Goal: Entertainment & Leisure: Consume media (video, audio)

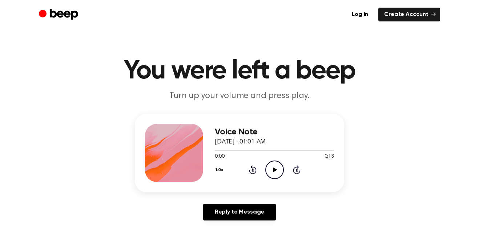
click at [231, 188] on div "Voice Note [DATE] · 01:01 AM 0:00 0:13 Your browser does not support the [objec…" at bounding box center [239, 153] width 209 height 78
click at [272, 153] on div at bounding box center [274, 150] width 119 height 6
click at [276, 167] on icon "Play Audio" at bounding box center [274, 170] width 19 height 19
click at [276, 165] on icon "Play Audio" at bounding box center [274, 170] width 19 height 19
click at [265, 166] on icon "Play Audio" at bounding box center [274, 170] width 19 height 19
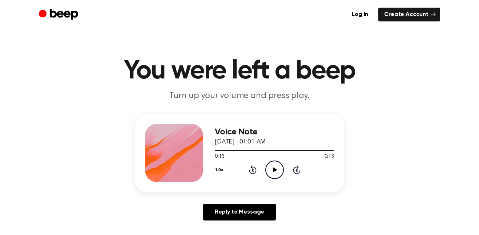
click at [272, 165] on icon "Play Audio" at bounding box center [274, 170] width 19 height 19
click at [352, 150] on div "Voice Note [DATE] · 01:01 AM 0:05 0:13 Your browser does not support the [objec…" at bounding box center [239, 170] width 461 height 113
click at [252, 169] on icon at bounding box center [252, 170] width 2 height 3
click at [255, 169] on icon at bounding box center [253, 169] width 8 height 9
click at [254, 169] on icon "Rewind 5 seconds" at bounding box center [252, 169] width 8 height 9
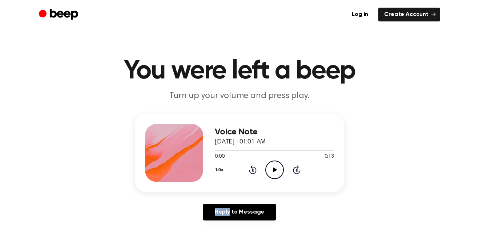
click at [254, 169] on icon "Rewind 5 seconds" at bounding box center [252, 169] width 8 height 9
click at [296, 170] on icon "Skip 5 seconds" at bounding box center [296, 169] width 8 height 9
click at [297, 169] on icon at bounding box center [297, 169] width 8 height 9
click at [248, 166] on icon "Rewind 5 seconds" at bounding box center [252, 169] width 8 height 9
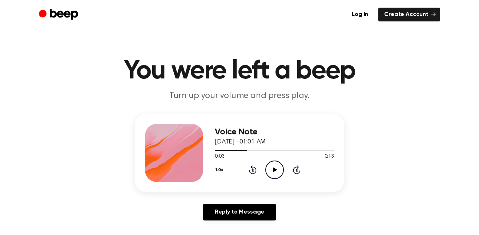
click at [251, 174] on icon at bounding box center [253, 169] width 8 height 9
click at [256, 165] on icon "Rewind 5 seconds" at bounding box center [252, 169] width 8 height 9
click at [277, 166] on icon "Play Audio" at bounding box center [274, 170] width 19 height 19
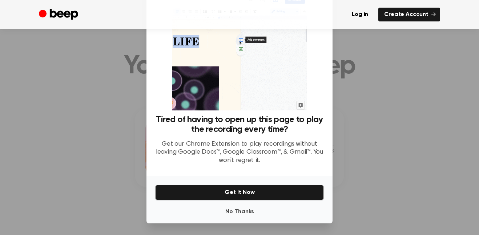
scroll to position [5, 0]
click at [244, 210] on button "No Thanks" at bounding box center [239, 211] width 169 height 15
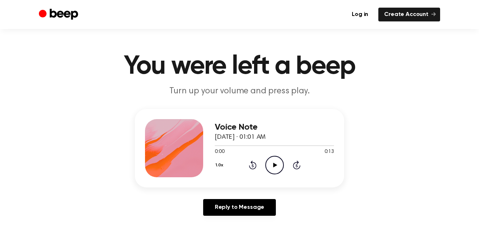
click at [173, 235] on main "You were left a beep Turn up your volume and press play. Voice Note [DATE] · 01…" at bounding box center [239, 219] width 479 height 448
click at [269, 158] on icon "Play Audio" at bounding box center [274, 165] width 19 height 19
click at [29, 235] on main "You were left a beep Turn up your volume and press play. Voice Note [DATE] · 01…" at bounding box center [239, 219] width 479 height 448
click at [267, 181] on div "Voice Note [DATE] · 01:01 AM 0:13 0:13 Your browser does not support the [objec…" at bounding box center [239, 148] width 209 height 78
click at [275, 168] on icon "Play Audio" at bounding box center [274, 165] width 19 height 19
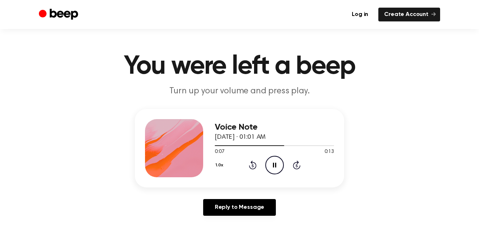
click at [273, 174] on circle at bounding box center [274, 165] width 18 height 18
click at [239, 169] on div "1.0x Rewind 5 seconds Play Audio Skip 5 seconds" at bounding box center [274, 165] width 119 height 19
click at [248, 167] on icon "Rewind 5 seconds" at bounding box center [252, 164] width 8 height 9
click at [280, 163] on icon "Play Audio" at bounding box center [274, 165] width 19 height 19
click at [248, 169] on icon "Rewind 5 seconds" at bounding box center [252, 164] width 8 height 9
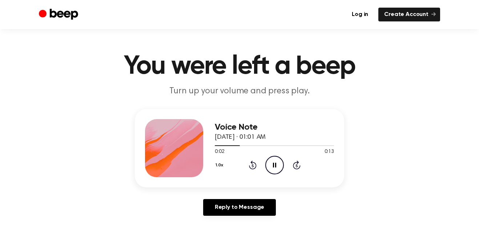
click at [272, 166] on icon "Pause Audio" at bounding box center [274, 165] width 19 height 19
click at [260, 176] on div "Voice Note [DATE] · 01:01 AM 0:03 0:13 Your browser does not support the [objec…" at bounding box center [274, 148] width 119 height 58
click at [283, 163] on circle at bounding box center [274, 165] width 18 height 18
click at [254, 175] on div "Voice Note [DATE] · 01:01 AM 0:07 0:13 Your browser does not support the [objec…" at bounding box center [274, 148] width 119 height 58
click at [270, 163] on icon "Pause Audio" at bounding box center [274, 165] width 19 height 19
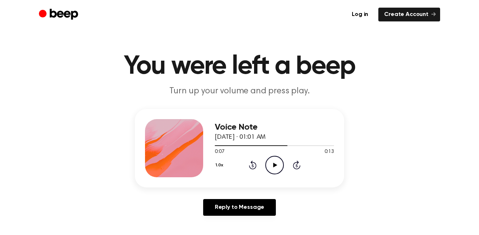
scroll to position [0, 0]
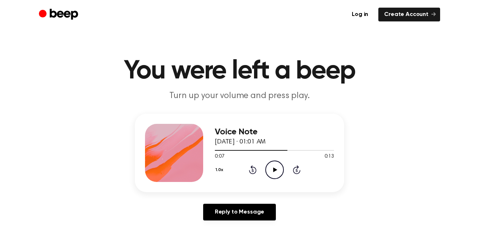
click at [275, 165] on icon "Play Audio" at bounding box center [274, 170] width 19 height 19
click at [273, 175] on icon "Pause Audio" at bounding box center [274, 170] width 19 height 19
click at [269, 176] on icon "Play Audio" at bounding box center [274, 170] width 19 height 19
click at [278, 173] on icon "Play Audio" at bounding box center [274, 170] width 19 height 19
click at [281, 172] on icon "Pause Audio" at bounding box center [274, 170] width 19 height 19
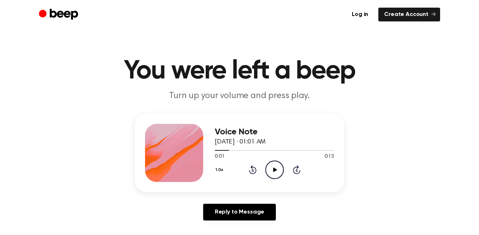
click at [81, 234] on main "You were left a beep Turn up your volume and press play. Voice Note [DATE] · 01…" at bounding box center [239, 224] width 479 height 448
